Goal: Information Seeking & Learning: Find specific page/section

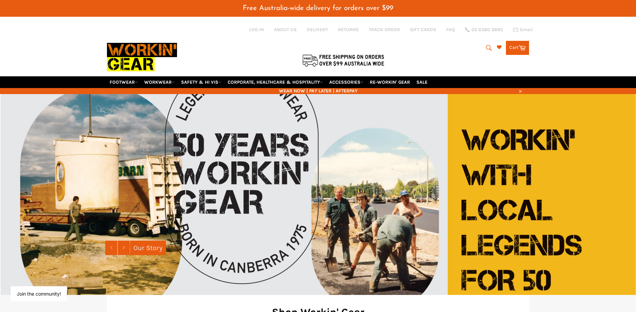
click at [487, 48] on icon "submit" at bounding box center [488, 47] width 7 height 7
click at [427, 51] on input "Search" at bounding box center [461, 48] width 84 height 13
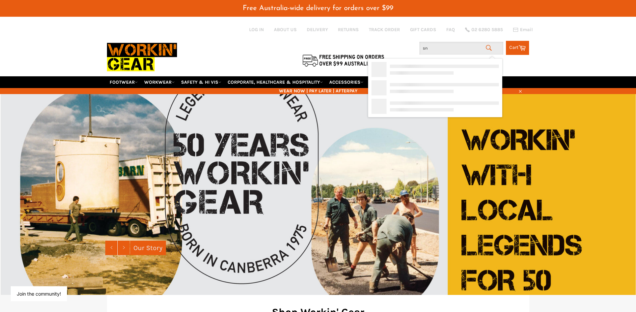
type input "s"
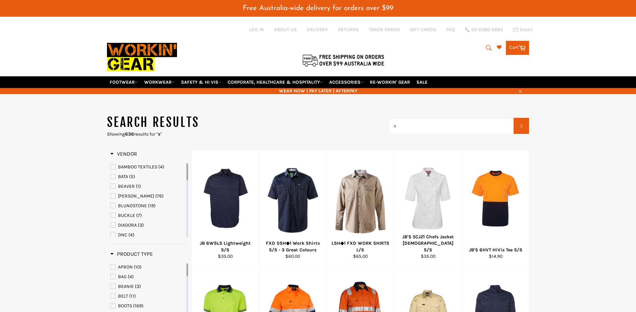
click at [407, 124] on input "s" at bounding box center [451, 126] width 125 height 16
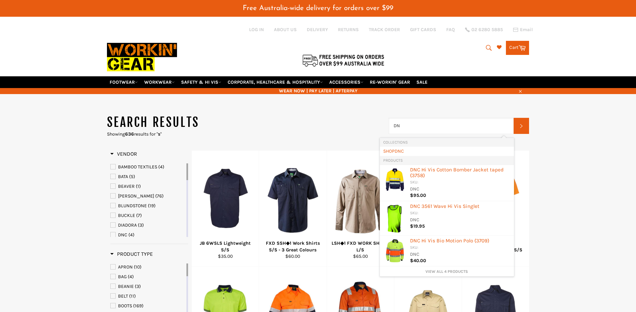
type input "DNC"
click at [457, 273] on link "View all 4 products" at bounding box center [446, 272] width 127 height 6
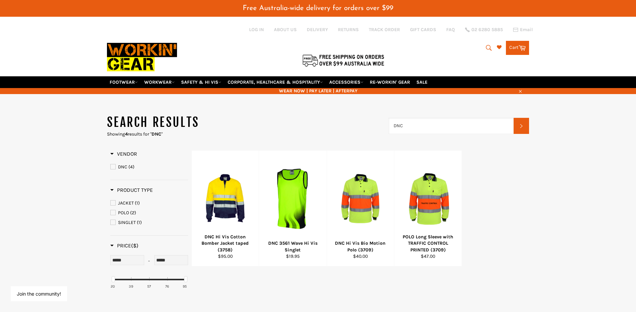
click at [412, 128] on input "DNC" at bounding box center [451, 126] width 125 height 16
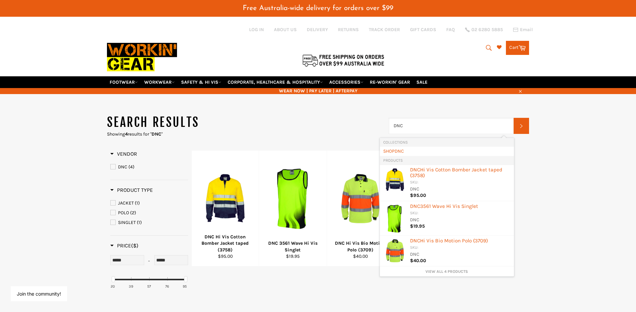
drag, startPoint x: 410, startPoint y: 128, endPoint x: 391, endPoint y: 124, distance: 19.5
click at [391, 125] on input "DNC" at bounding box center [451, 126] width 125 height 16
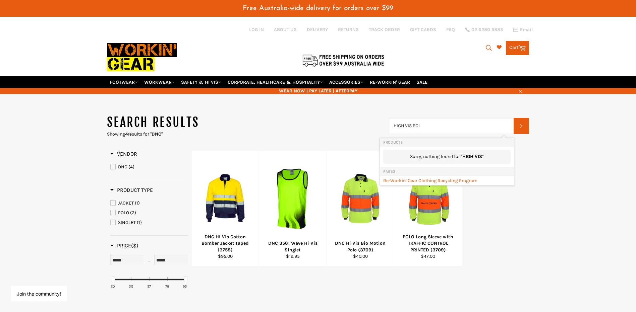
type input "HIGH VIS POLO"
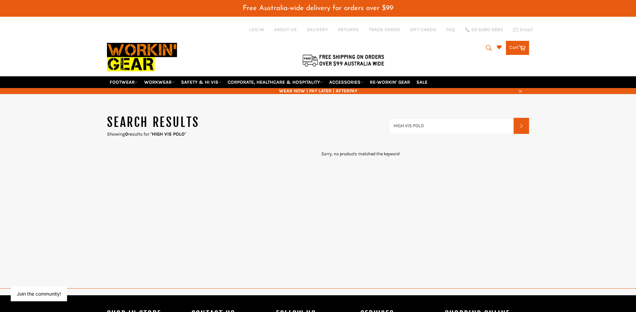
drag, startPoint x: 413, startPoint y: 125, endPoint x: 370, endPoint y: 118, distance: 44.0
click at [373, 120] on header "Search results Showing 0 results for " HIGH VIS POLO " HIGH VIS POLO Search" at bounding box center [318, 125] width 422 height 23
type input "POLO"
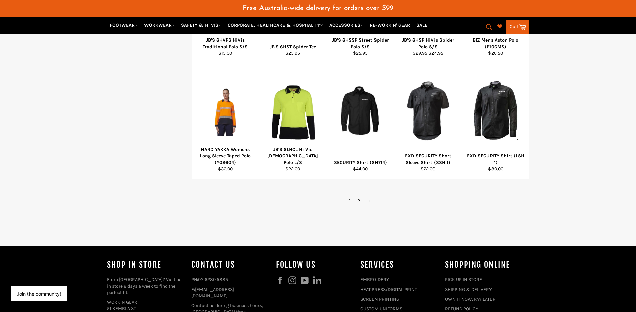
scroll to position [436, 0]
click at [358, 201] on link "2" at bounding box center [358, 201] width 9 height 10
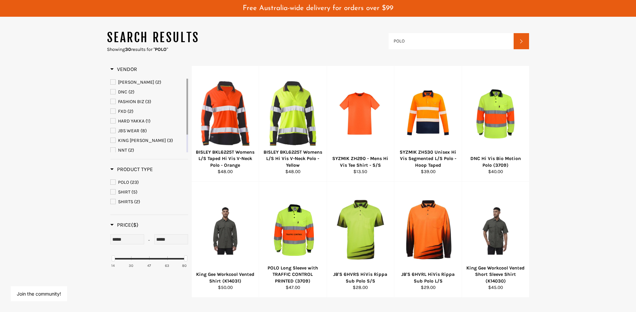
scroll to position [201, 0]
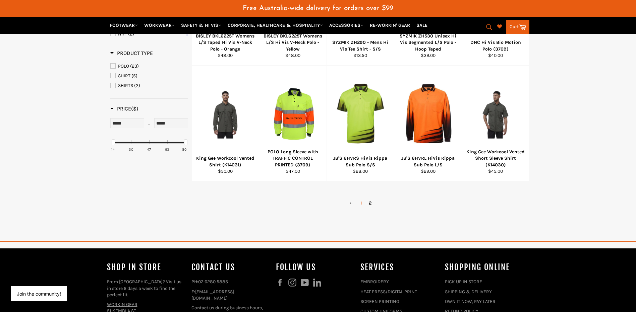
click at [361, 202] on link "1" at bounding box center [361, 203] width 8 height 10
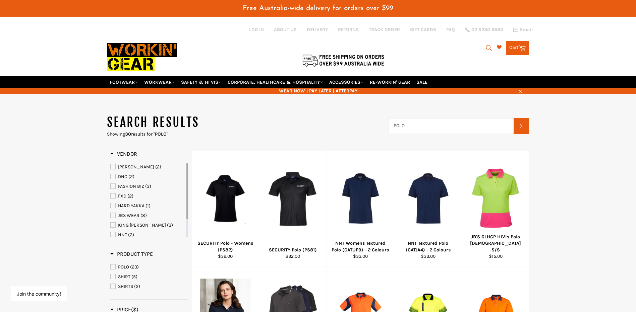
click at [415, 124] on input "POLO" at bounding box center [451, 126] width 125 height 16
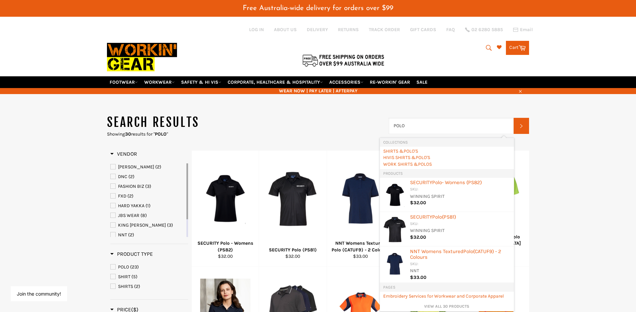
drag, startPoint x: 417, startPoint y: 124, endPoint x: 395, endPoint y: 119, distance: 22.4
click at [392, 121] on input "POLO" at bounding box center [451, 126] width 125 height 16
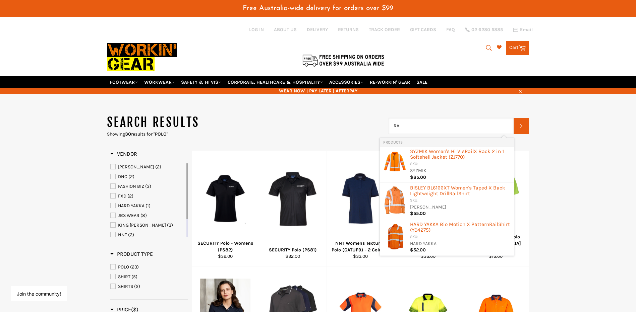
type input "R"
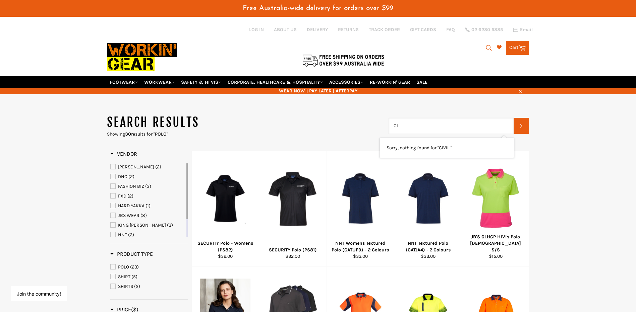
type input "C"
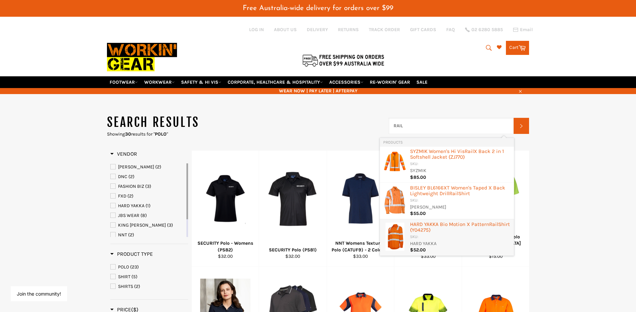
type input "RAIL"
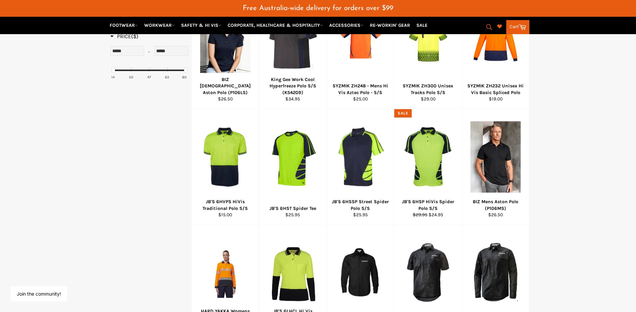
scroll to position [268, 0]
